Goal: Find specific page/section: Find specific page/section

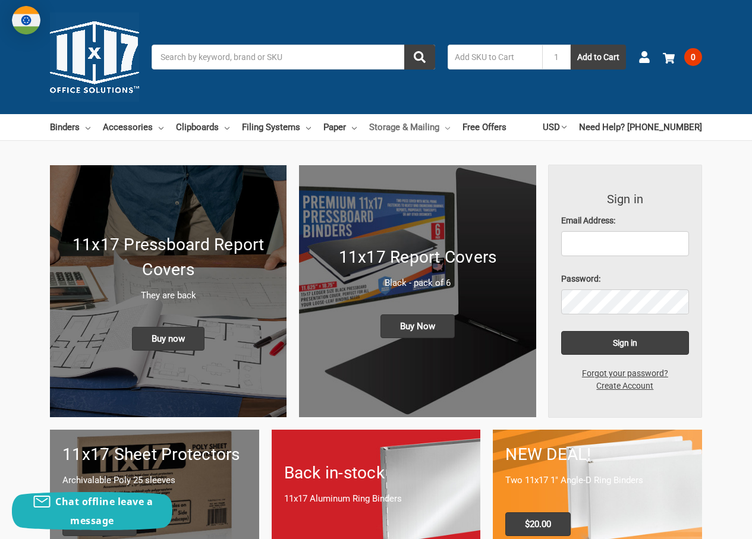
click at [445, 130] on icon at bounding box center [447, 128] width 5 height 5
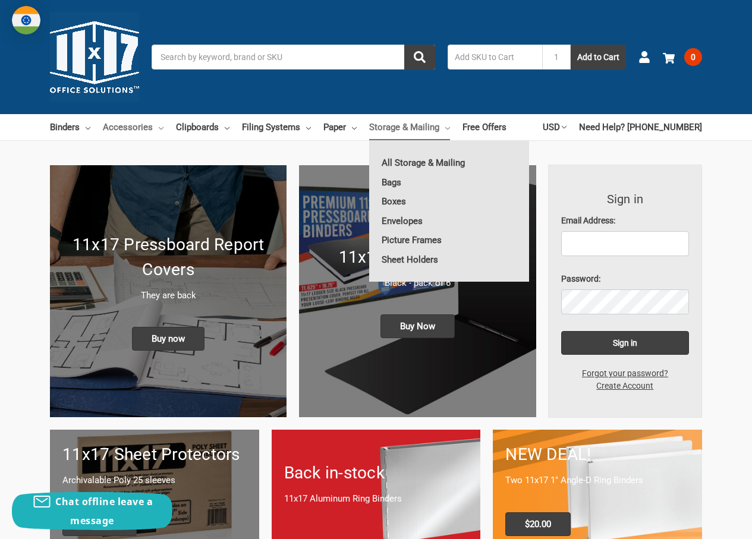
click at [155, 132] on link "Accessories" at bounding box center [133, 127] width 61 height 26
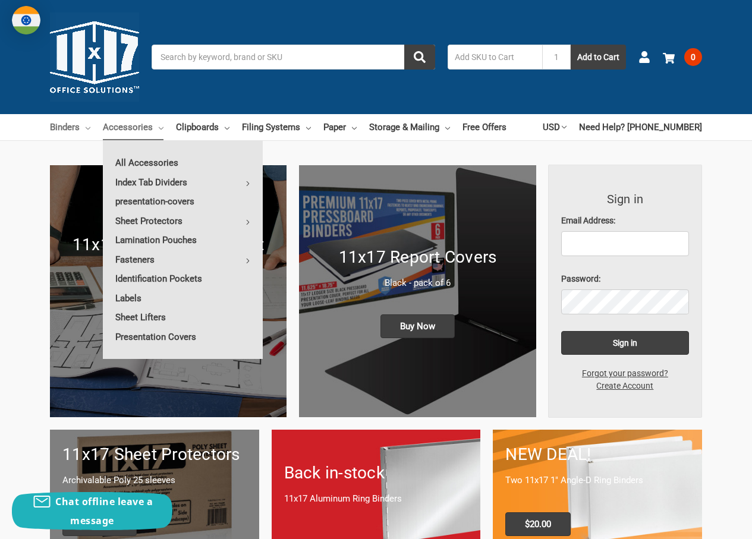
click at [80, 125] on link "Binders" at bounding box center [70, 127] width 40 height 26
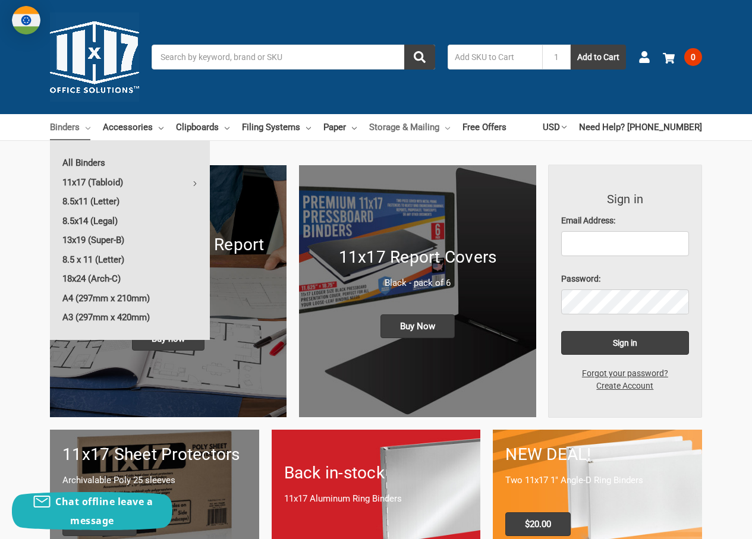
click at [438, 130] on link "Storage & Mailing" at bounding box center [409, 127] width 81 height 26
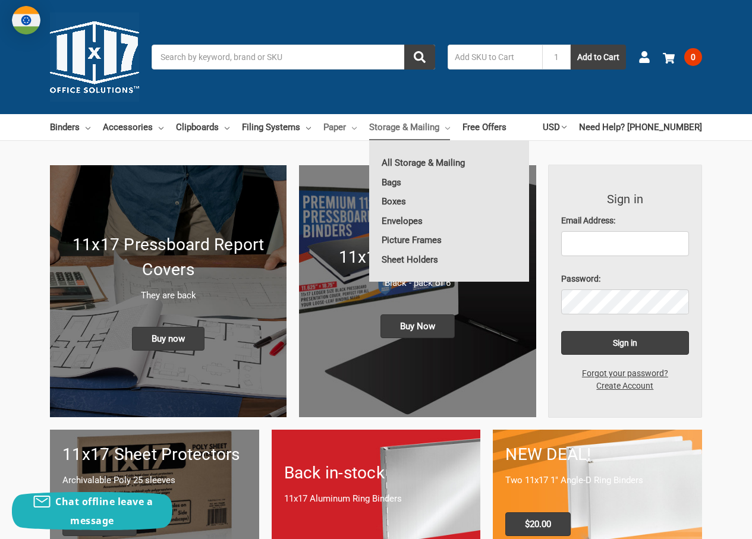
click at [343, 129] on link "Paper" at bounding box center [340, 127] width 33 height 26
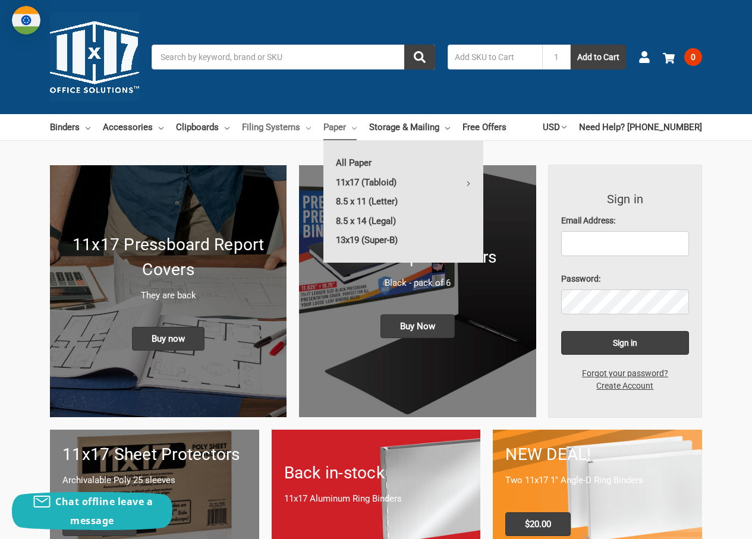
click at [300, 128] on link "Filing Systems" at bounding box center [276, 127] width 69 height 26
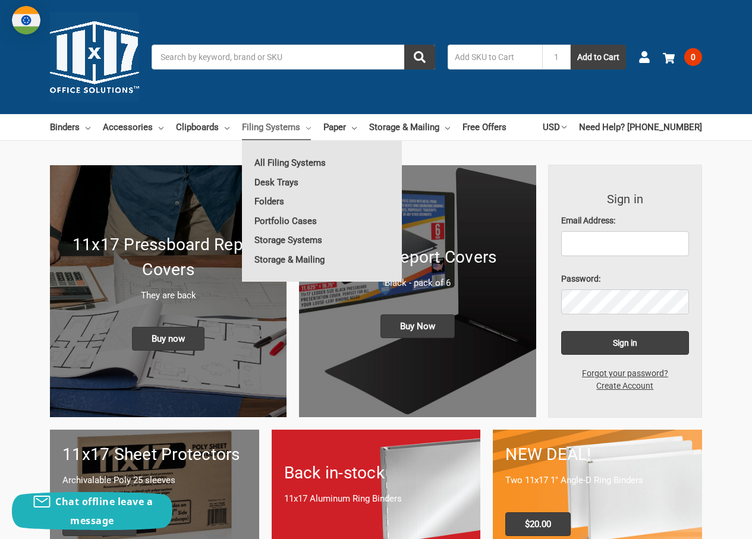
click at [502, 59] on input "text" at bounding box center [495, 57] width 95 height 25
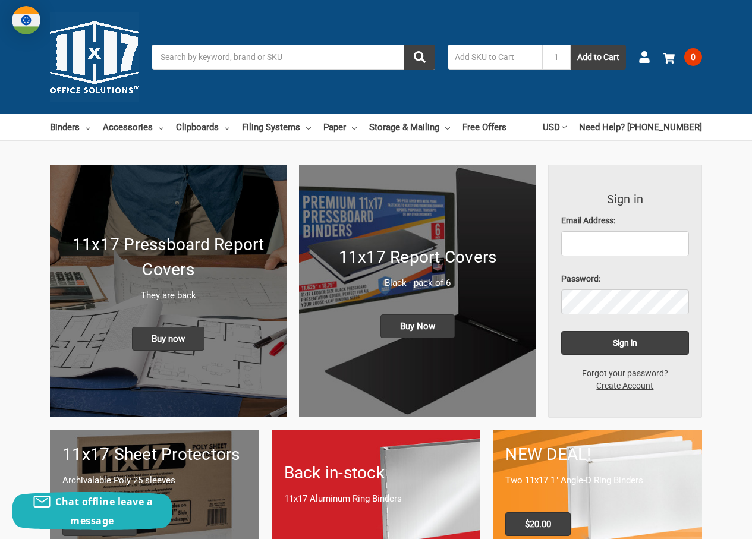
click at [317, 54] on input "Search" at bounding box center [294, 57] width 284 height 25
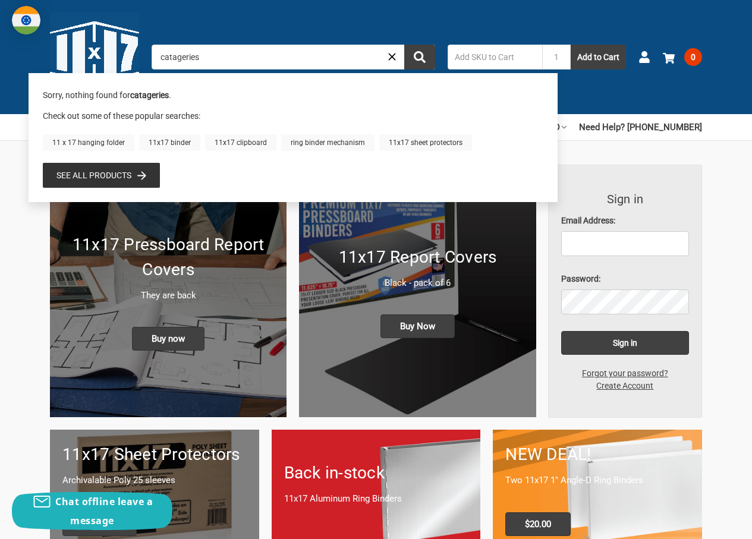
click at [175, 58] on input "catageries" at bounding box center [294, 57] width 284 height 25
click at [175, 58] on input "catogeries" at bounding box center [294, 57] width 284 height 25
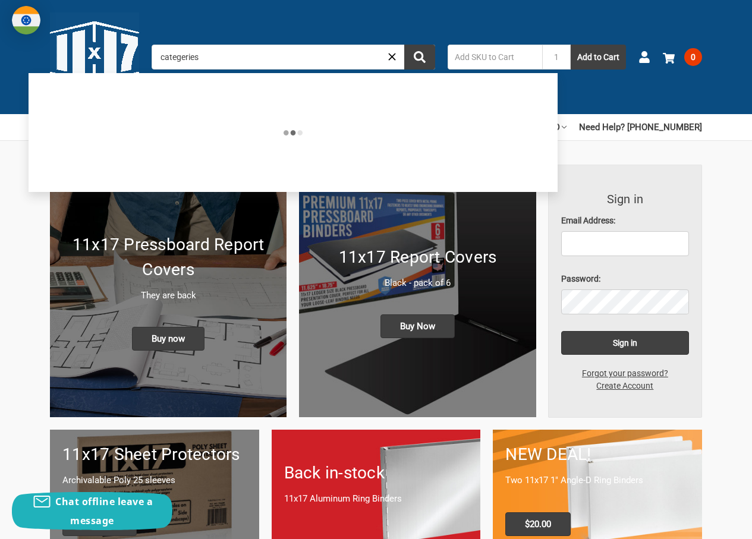
click at [184, 58] on input "categeries" at bounding box center [294, 57] width 284 height 25
type input "categories"
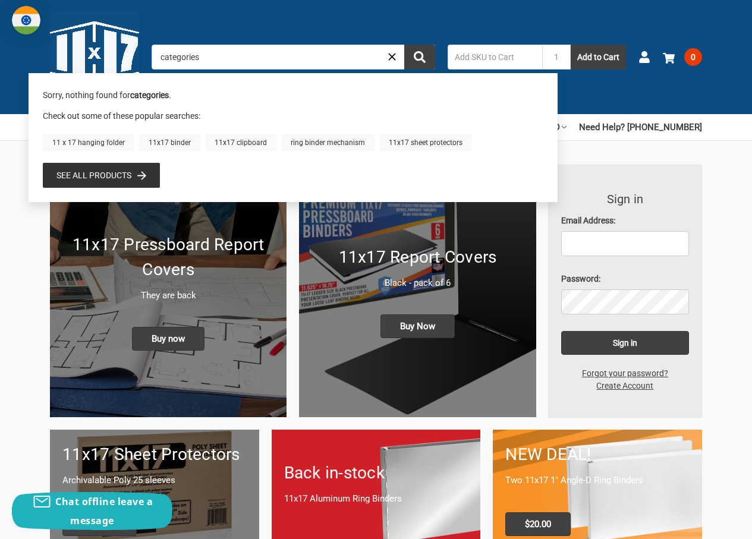
click at [236, 62] on input "categories" at bounding box center [294, 57] width 284 height 25
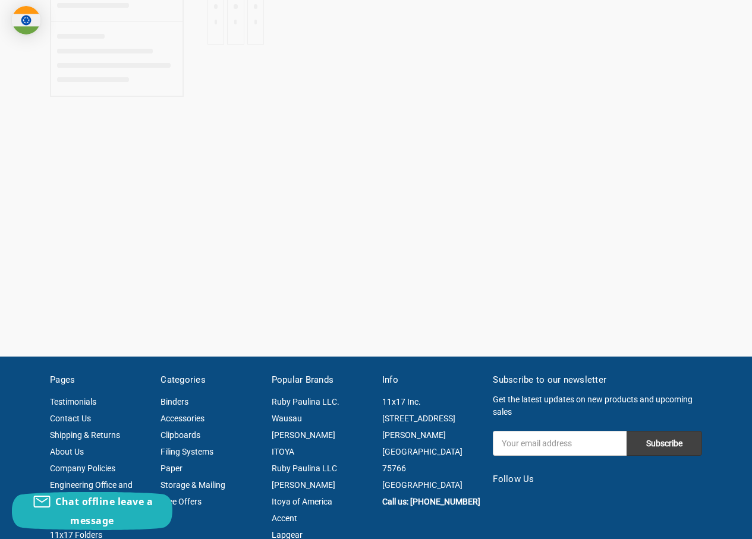
scroll to position [595, 0]
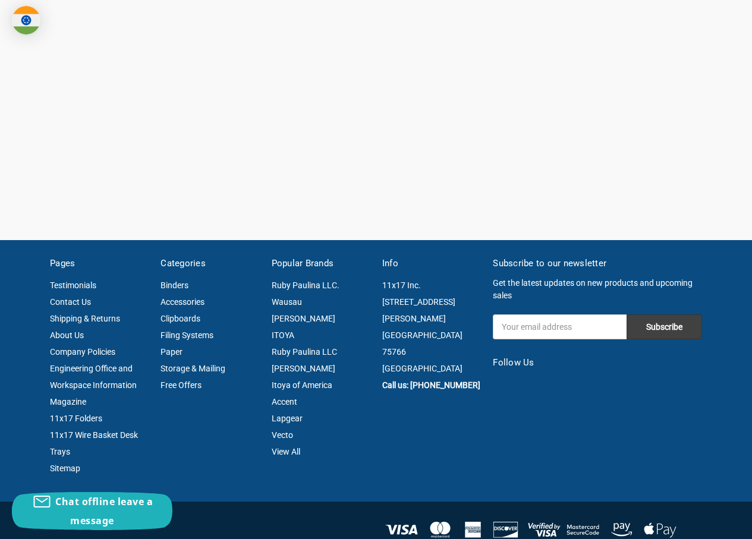
type input "categories"
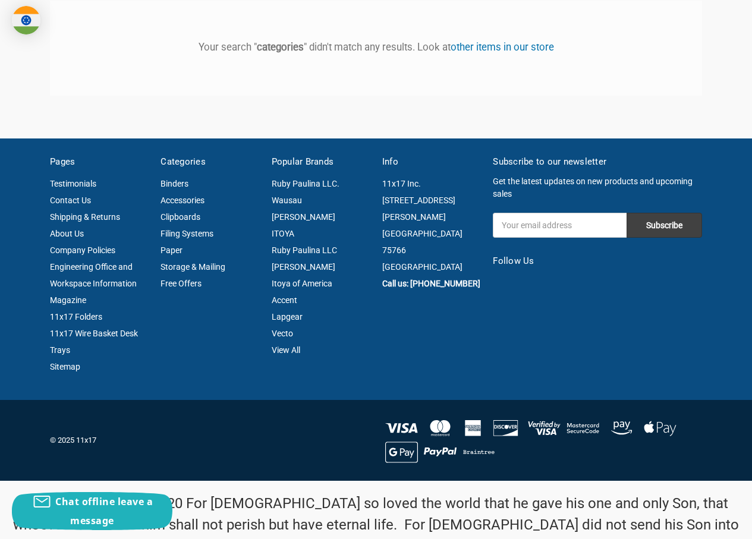
scroll to position [297, 0]
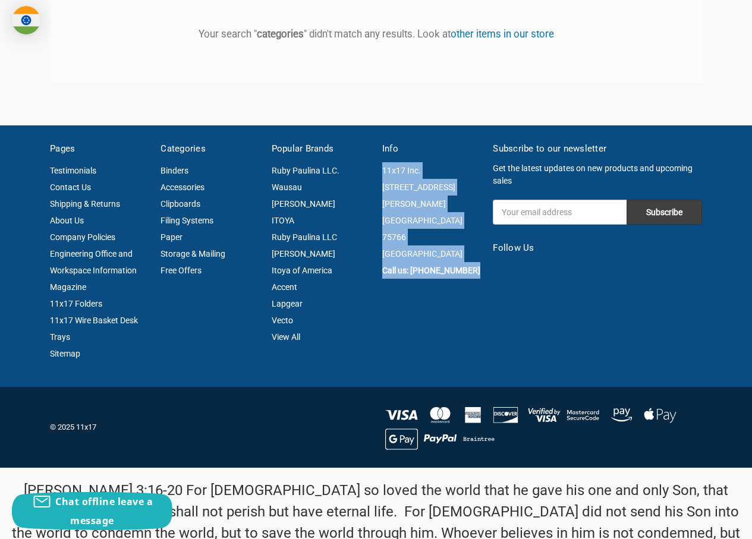
drag, startPoint x: 385, startPoint y: 214, endPoint x: 476, endPoint y: 278, distance: 111.2
click at [476, 278] on div "11x17 Inc. 2034 North Jackson Street Jacksonville 75766 TX Call us: (903) 541-0…" at bounding box center [431, 220] width 98 height 117
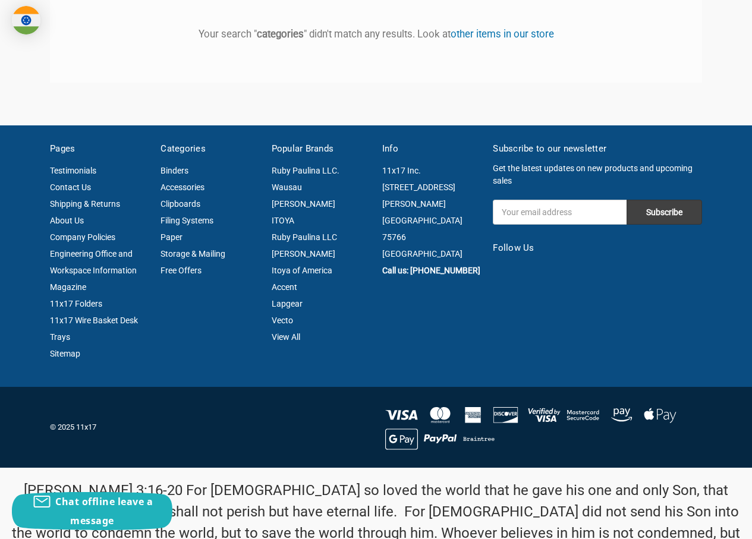
click at [274, 350] on article "Popular Brands Ruby Paulina LLC. Wausau Ruby Paulina ITOYA Ruby Paulina LLC Hol…" at bounding box center [320, 251] width 111 height 219
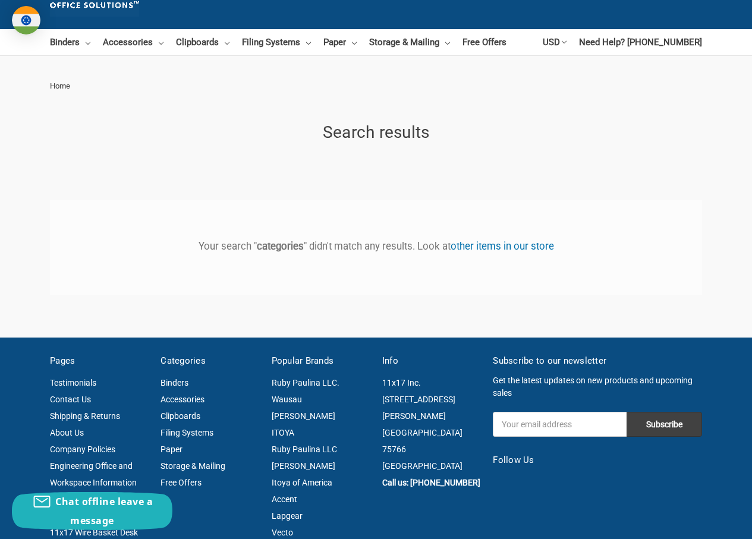
scroll to position [0, 0]
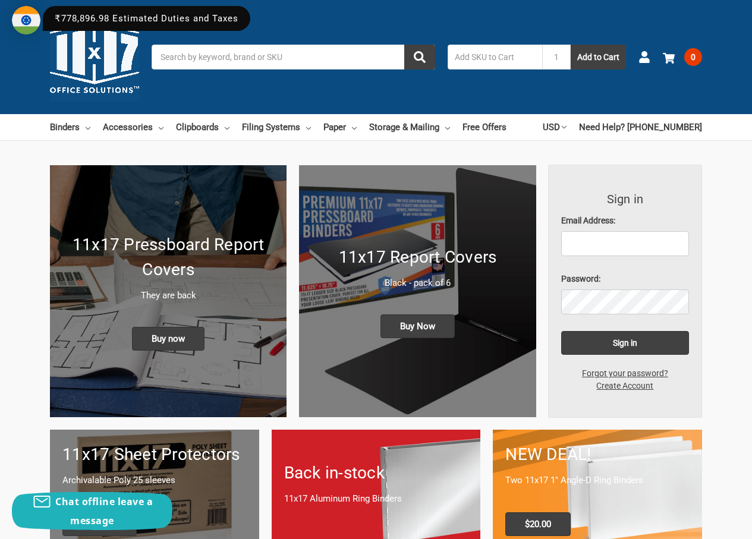
click at [504, 58] on input "text" at bounding box center [495, 57] width 95 height 25
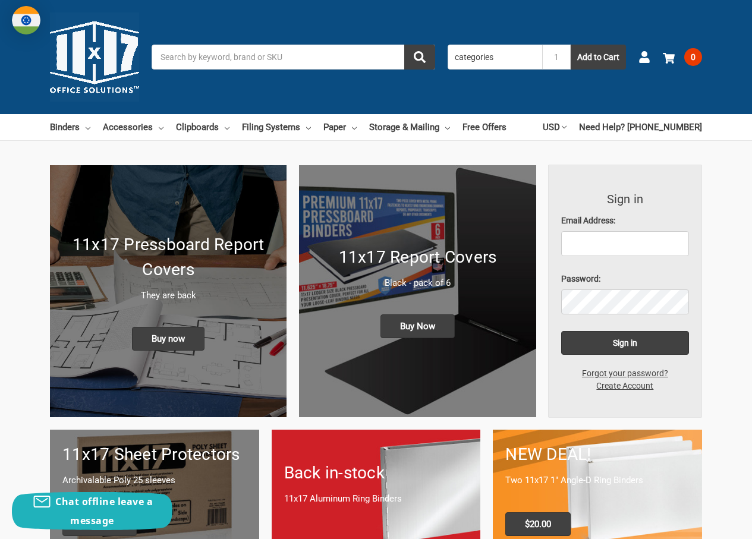
type input "categories"
click at [571, 45] on button "Add to Cart" at bounding box center [598, 57] width 55 height 25
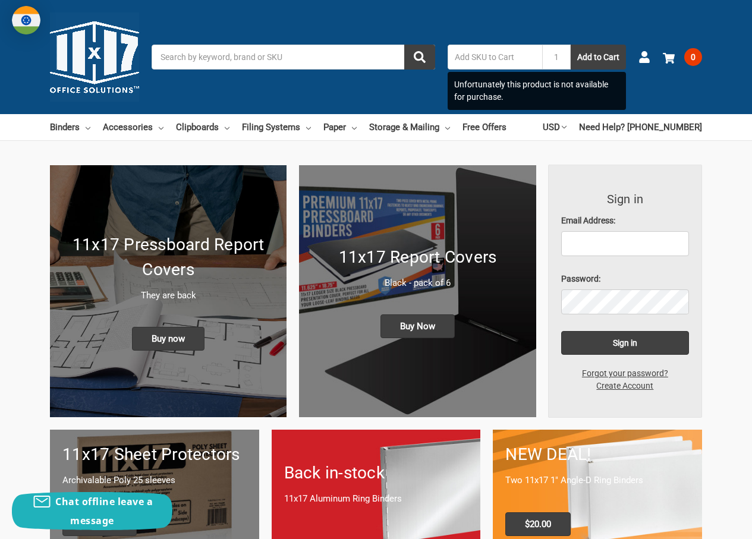
click at [255, 60] on input "Search" at bounding box center [294, 57] width 284 height 25
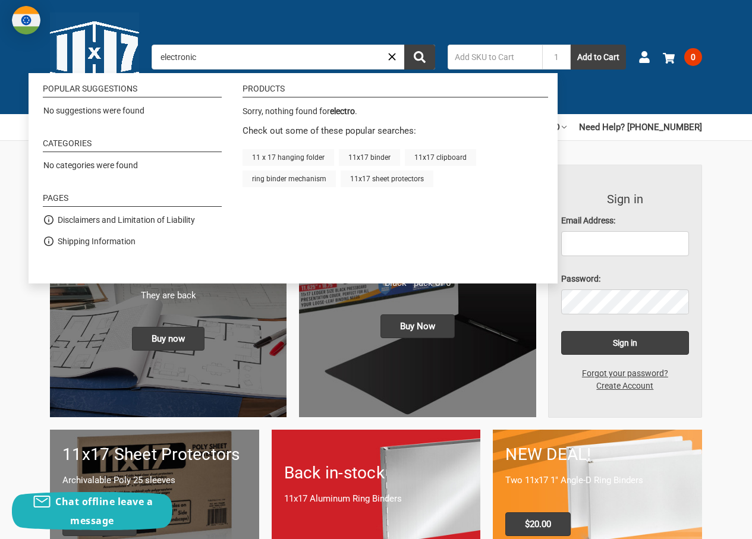
type input "electronice"
